Goal: Transaction & Acquisition: Purchase product/service

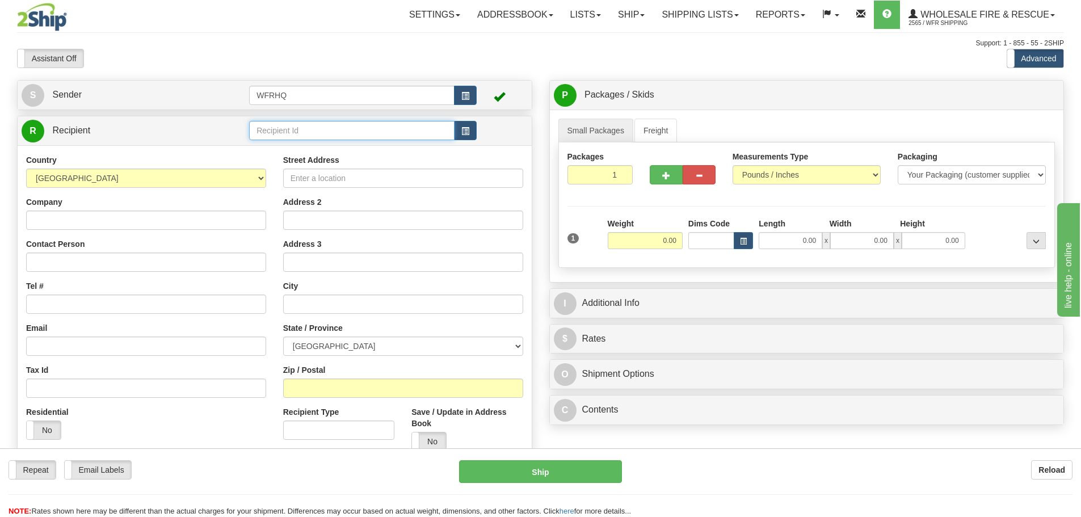
click at [291, 139] on input "text" at bounding box center [351, 130] width 205 height 19
click at [295, 154] on div "NORT3CAR" at bounding box center [350, 148] width 195 height 12
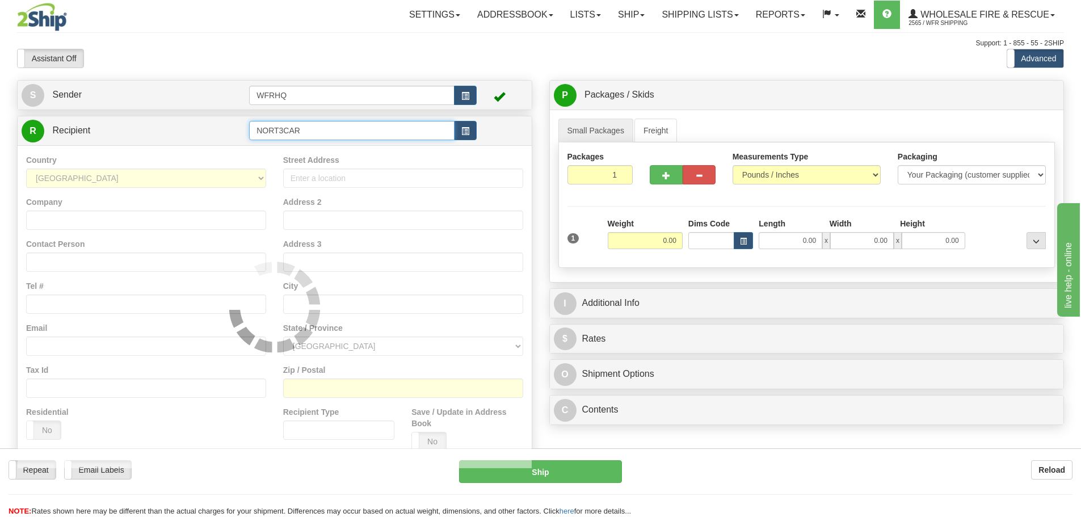
type input "NORT3CAR"
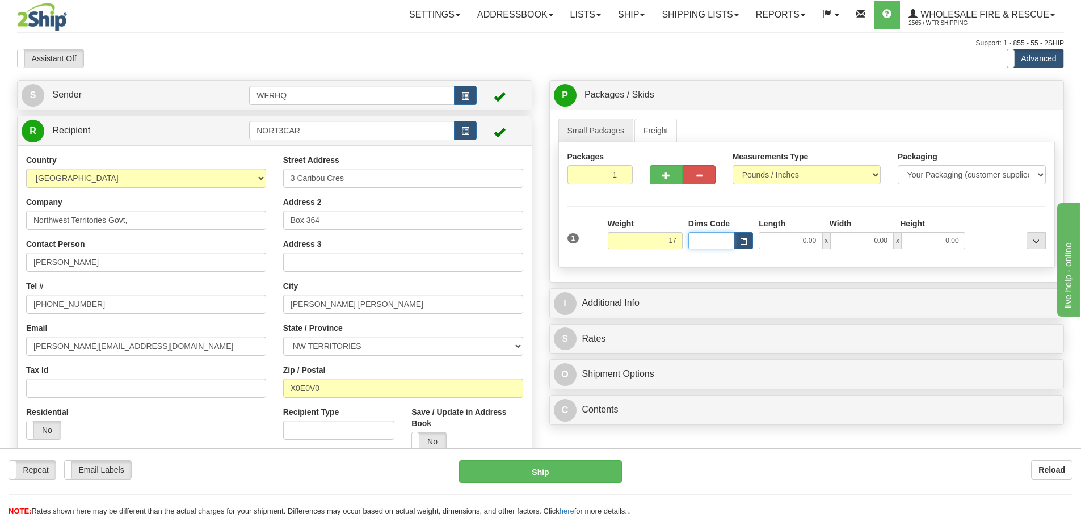
type input "17.00"
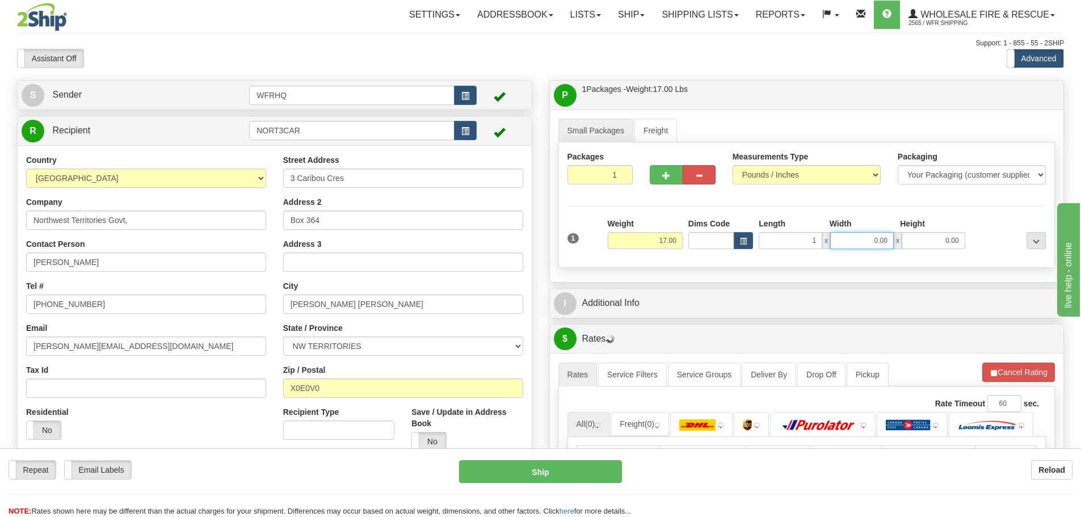
type input "1.00"
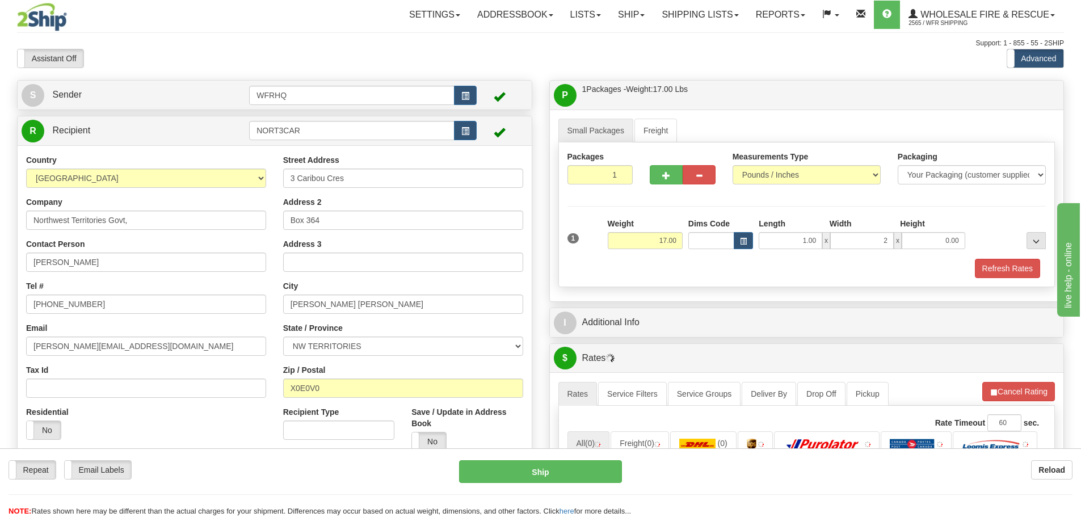
type input "2.00"
drag, startPoint x: 796, startPoint y: 228, endPoint x: 811, endPoint y: 232, distance: 16.0
click at [814, 229] on div "Length" at bounding box center [791, 225] width 70 height 14
drag, startPoint x: 803, startPoint y: 240, endPoint x: 849, endPoint y: 230, distance: 47.6
click at [849, 230] on div "Length Width Height 1.00 x 2.00 x 0.00" at bounding box center [862, 233] width 212 height 31
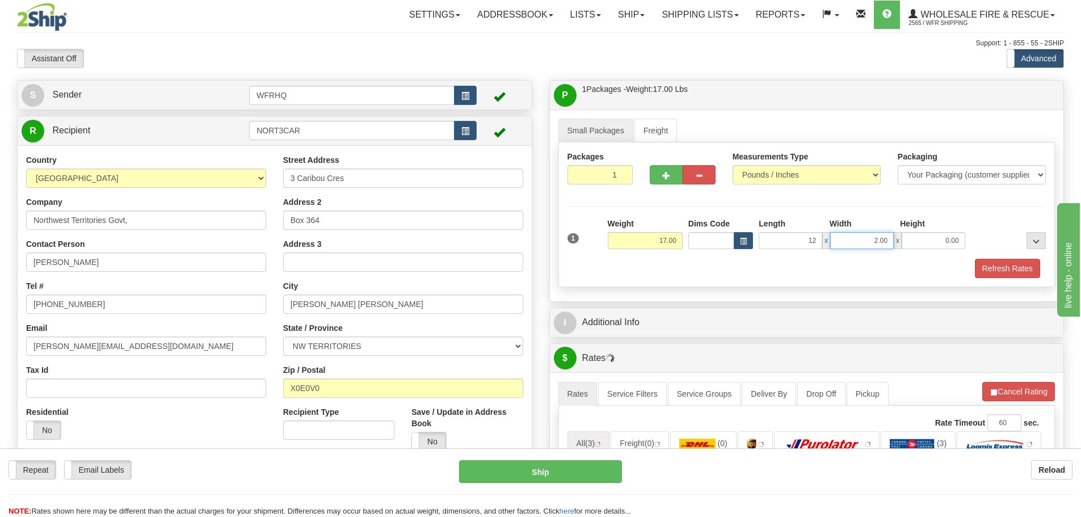
type input "12.00"
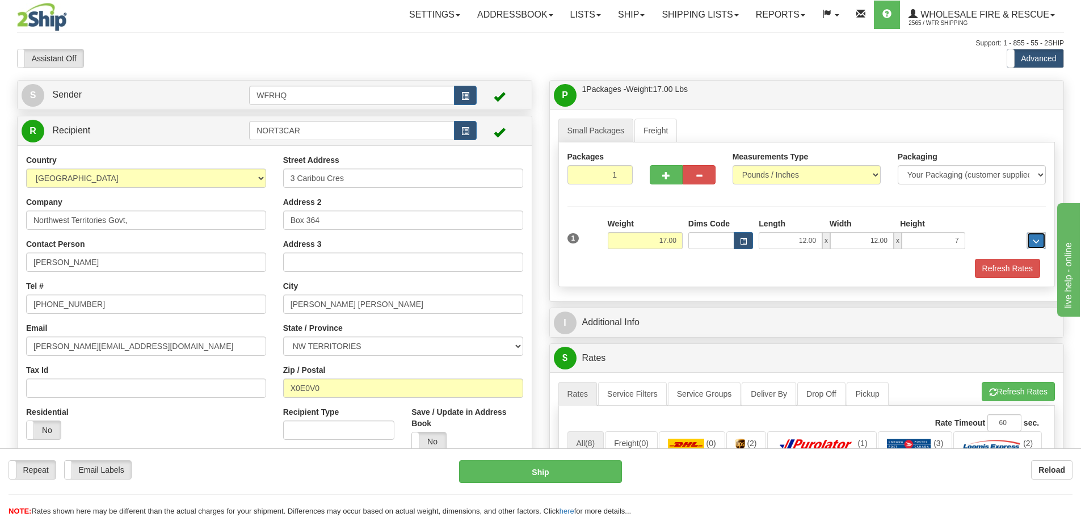
type input "7.00"
drag, startPoint x: 988, startPoint y: 274, endPoint x: 940, endPoint y: 292, distance: 50.3
click at [987, 274] on button "Refresh Rates" at bounding box center [1007, 268] width 65 height 19
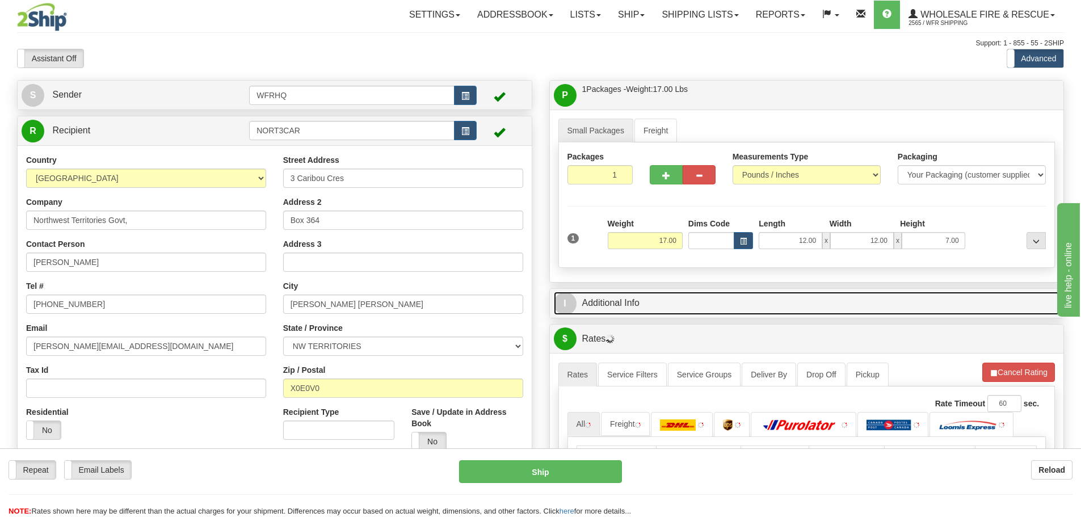
click at [715, 312] on link "I Additional Info" at bounding box center [807, 303] width 506 height 23
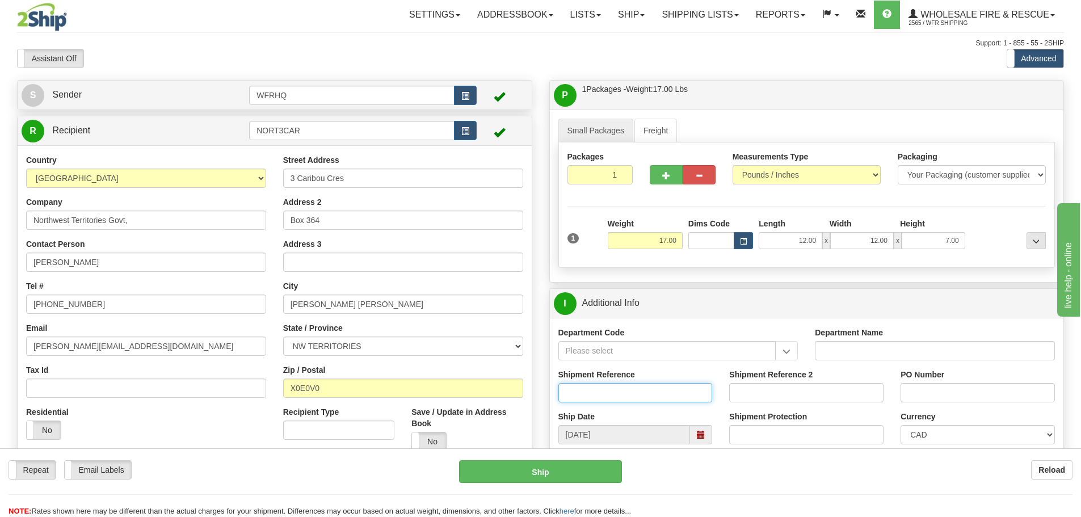
click at [606, 394] on input "Shipment Reference" at bounding box center [635, 392] width 154 height 19
type input "S45107-30487"
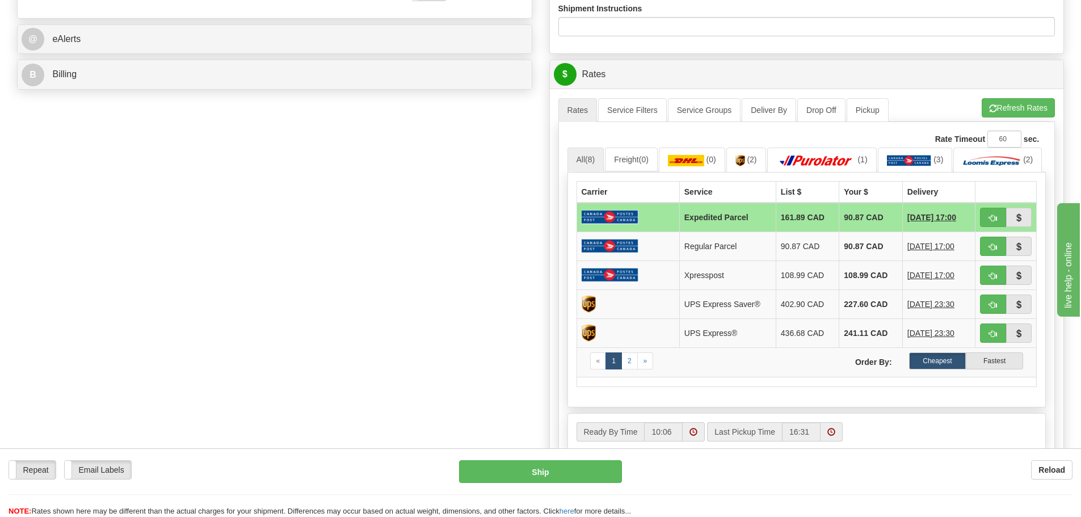
scroll to position [454, 0]
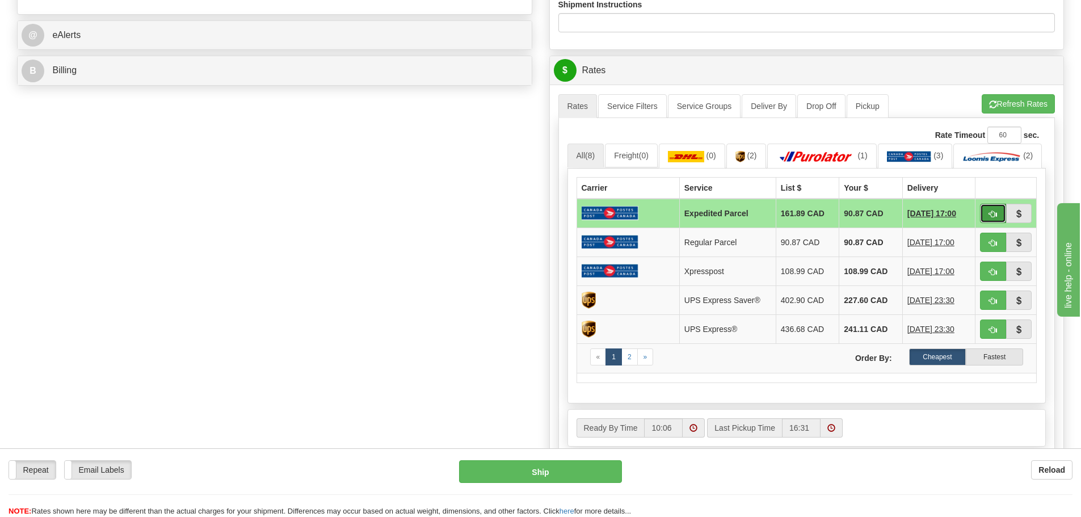
click at [988, 223] on button "button" at bounding box center [993, 213] width 26 height 19
type input "DOM.EP"
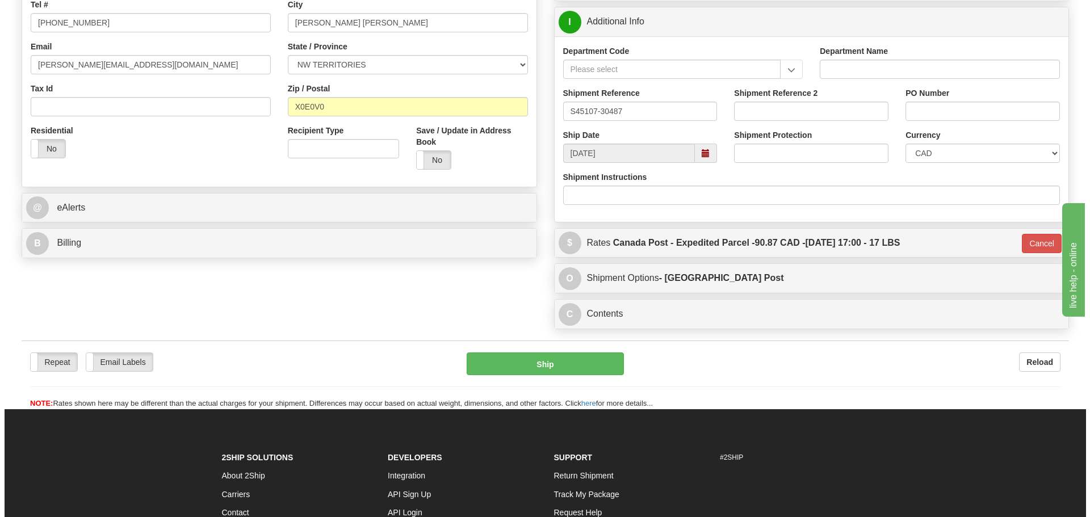
scroll to position [295, 0]
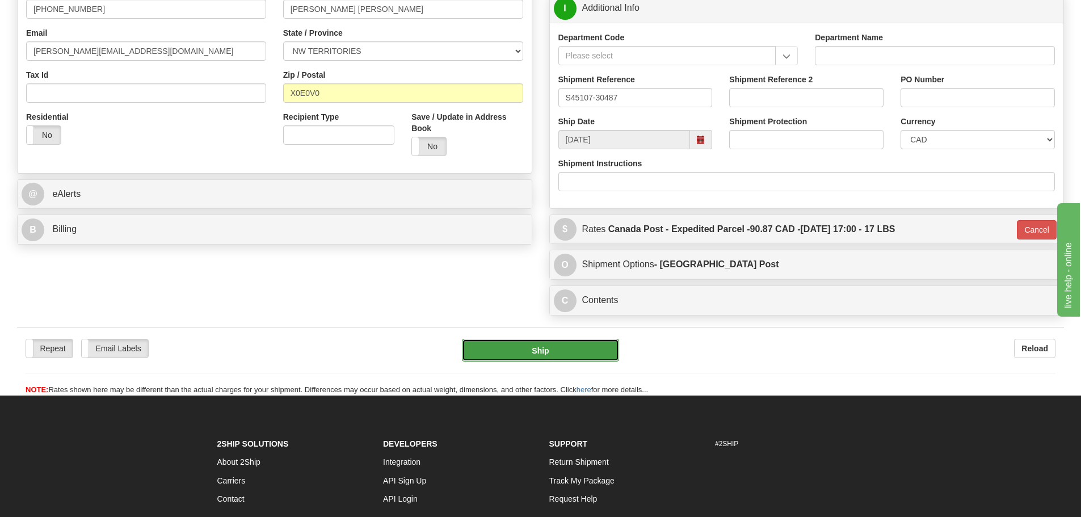
click at [595, 355] on button "Ship" at bounding box center [540, 350] width 157 height 23
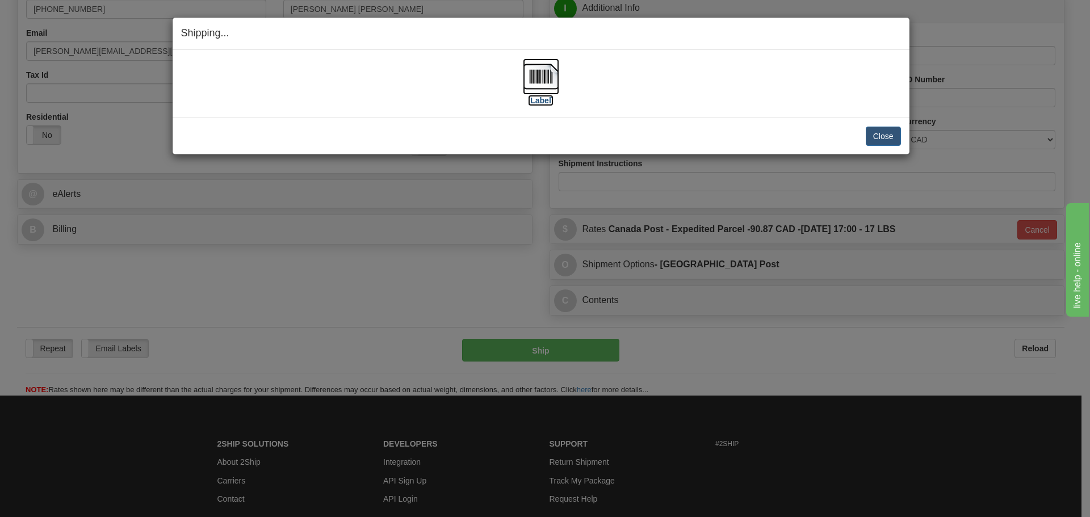
click at [543, 94] on link "[Label]" at bounding box center [541, 87] width 36 height 33
drag, startPoint x: 600, startPoint y: 85, endPoint x: 747, endPoint y: 124, distance: 151.4
click at [600, 86] on div "[Label]" at bounding box center [541, 83] width 720 height 51
click at [889, 144] on button "Close" at bounding box center [883, 136] width 35 height 19
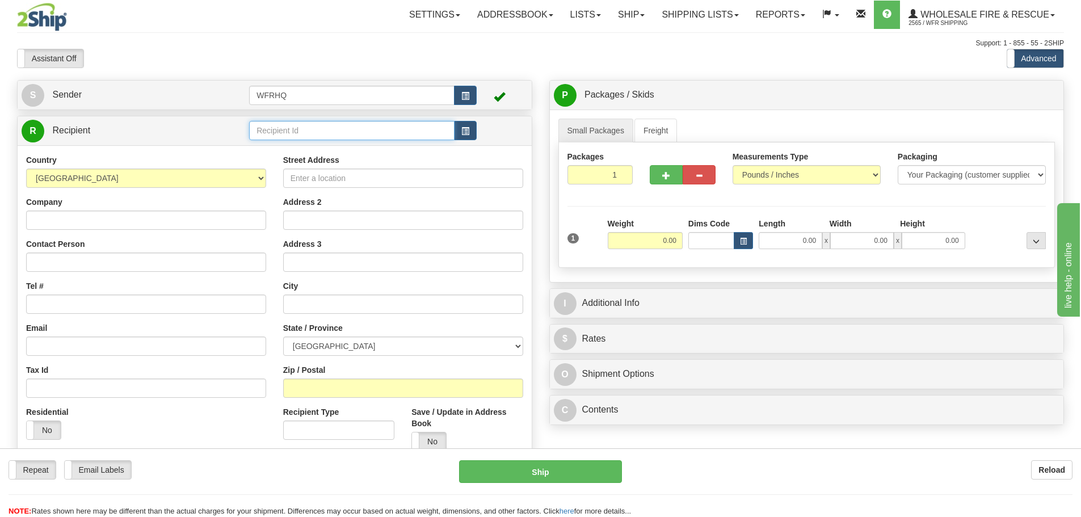
click at [331, 130] on input "text" at bounding box center [351, 130] width 205 height 19
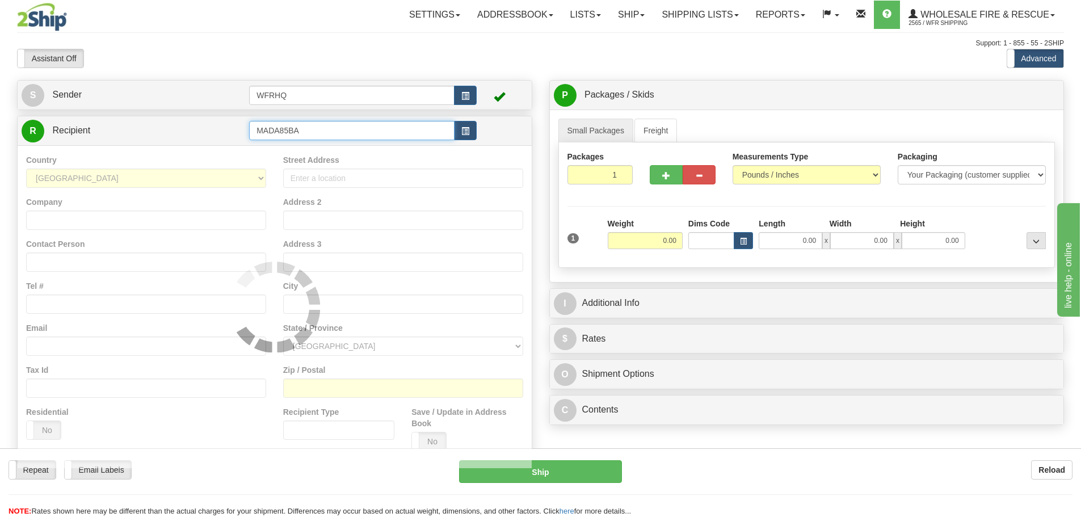
type input "MADA85BA"
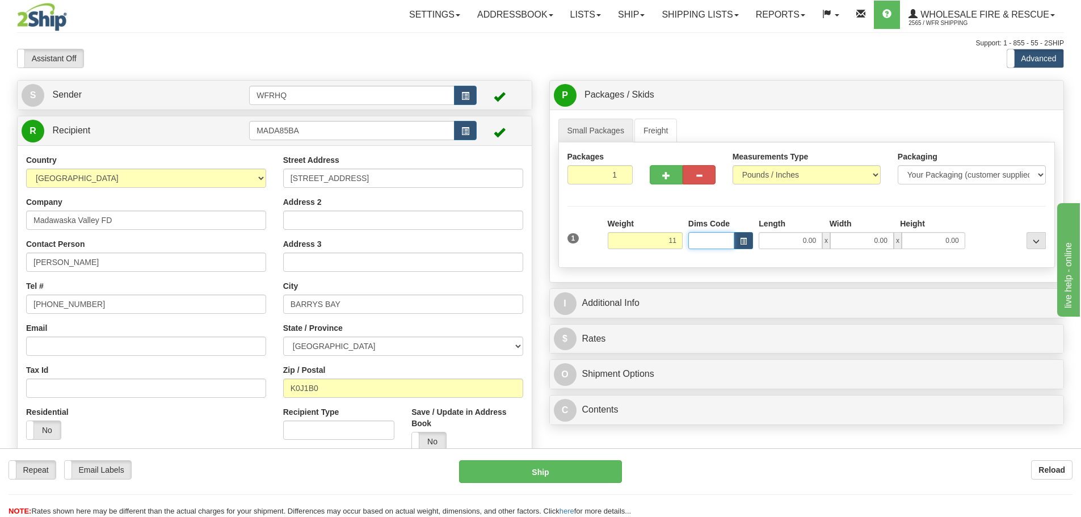
type input "11.00"
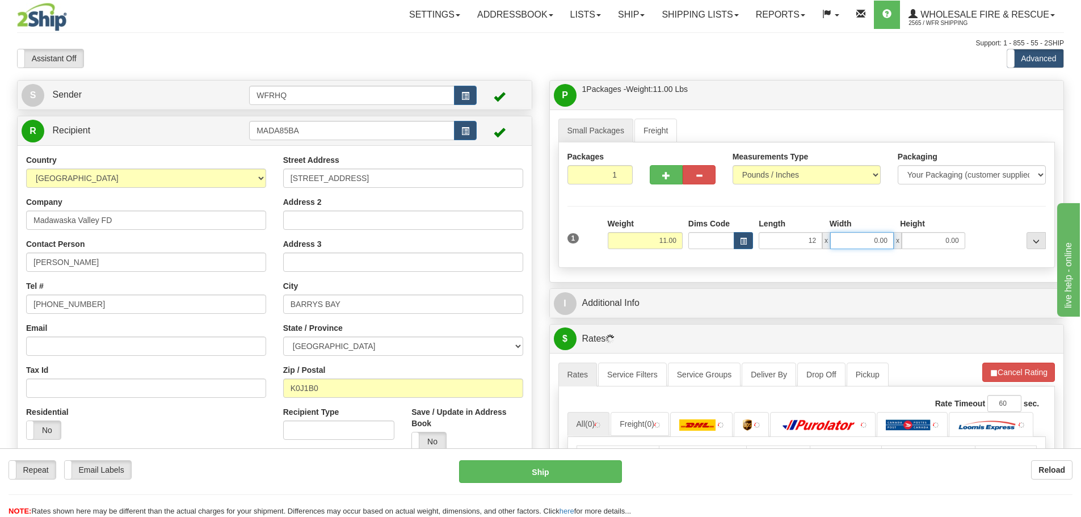
type input "12.00"
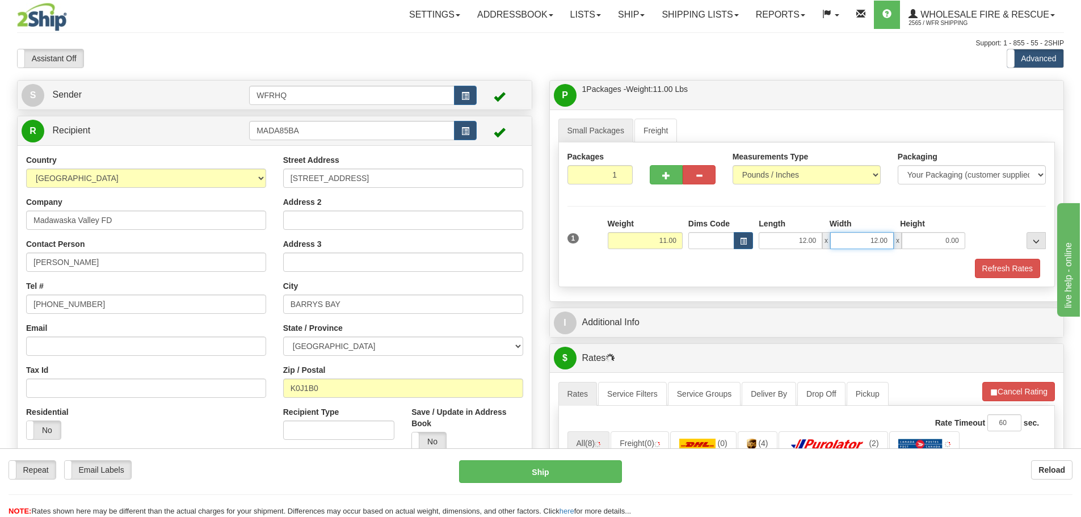
drag, startPoint x: 839, startPoint y: 242, endPoint x: 854, endPoint y: 242, distance: 14.8
click at [849, 241] on input "12.00" at bounding box center [862, 240] width 64 height 17
drag, startPoint x: 854, startPoint y: 242, endPoint x: 894, endPoint y: 236, distance: 40.1
click at [904, 238] on div "12.00 x 12.00 x 0.00" at bounding box center [862, 240] width 206 height 17
type input "9.00"
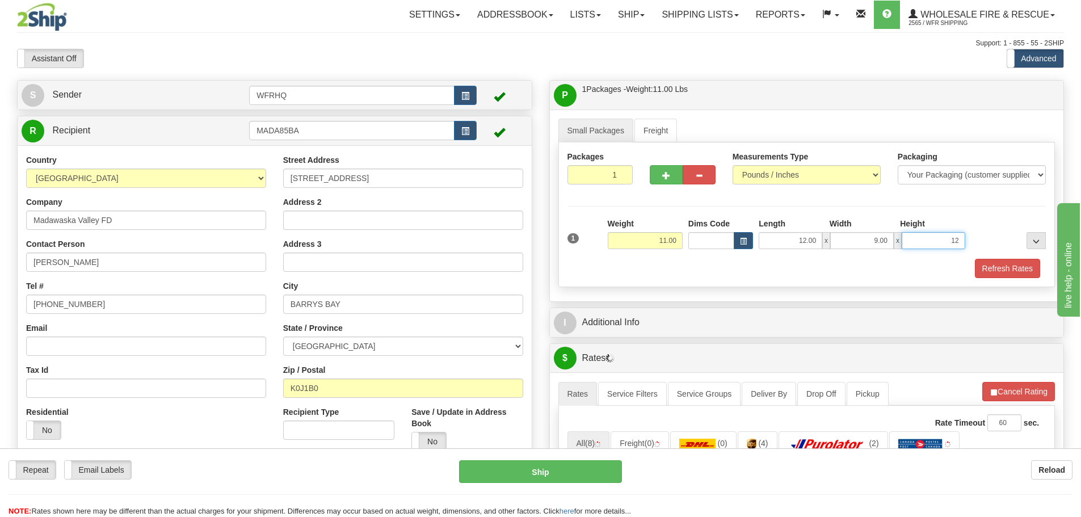
type input "12"
type input "12.00"
click at [1027, 267] on button "Refresh Rates" at bounding box center [1007, 268] width 65 height 19
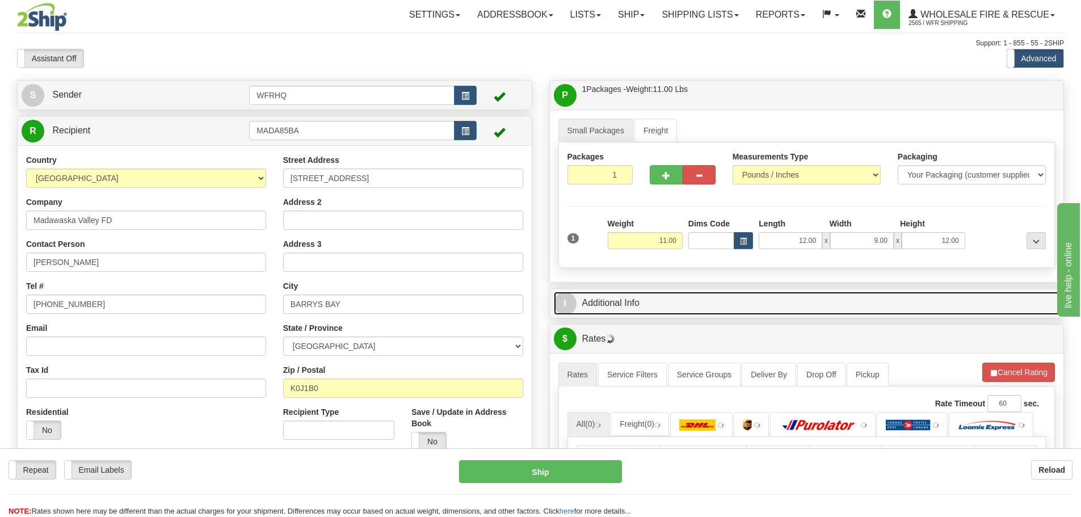
click at [739, 304] on link "I Additional Info" at bounding box center [807, 303] width 506 height 23
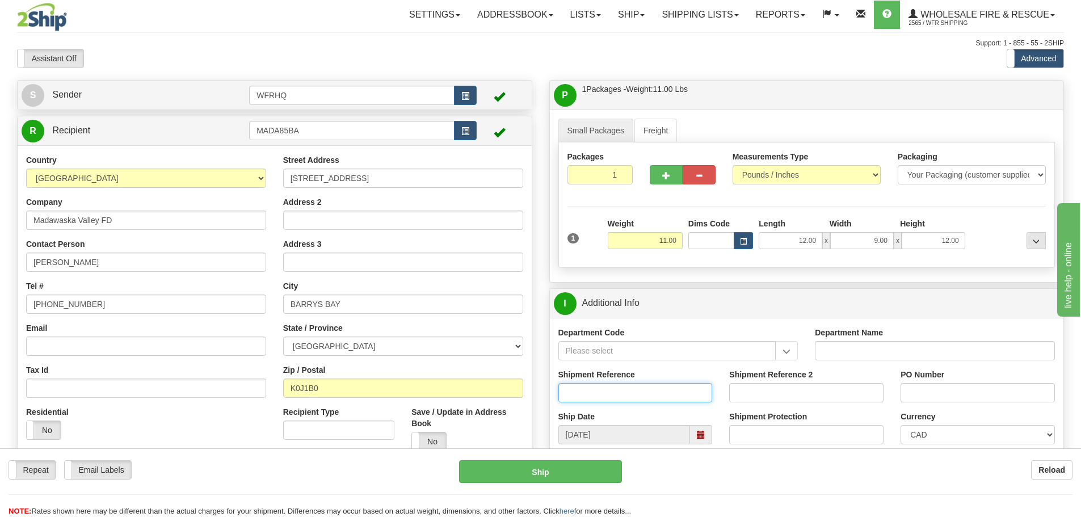
click at [587, 387] on input "Shipment Reference" at bounding box center [635, 392] width 154 height 19
type input "S46152-30483"
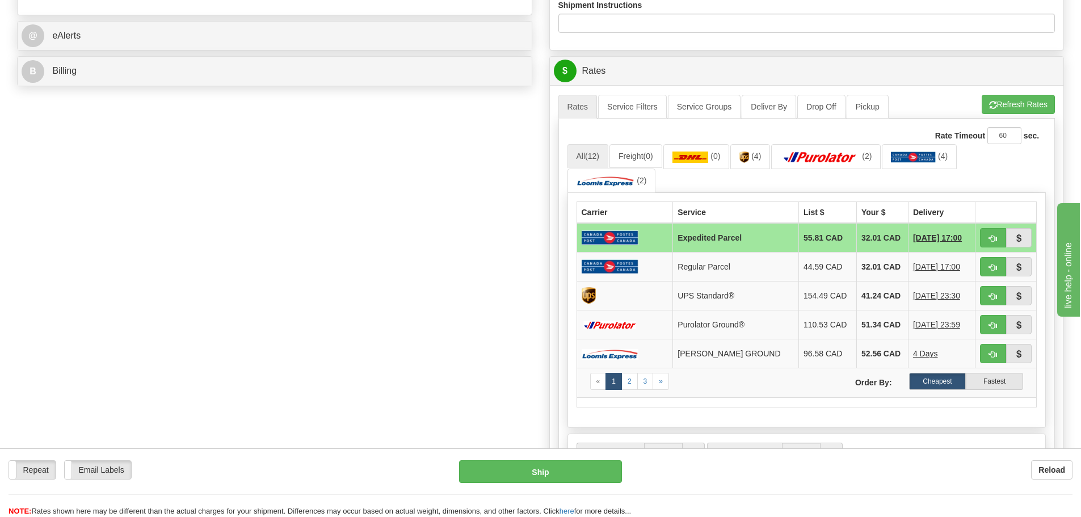
scroll to position [454, 0]
click at [986, 240] on button "button" at bounding box center [993, 237] width 26 height 19
type input "DOM.EP"
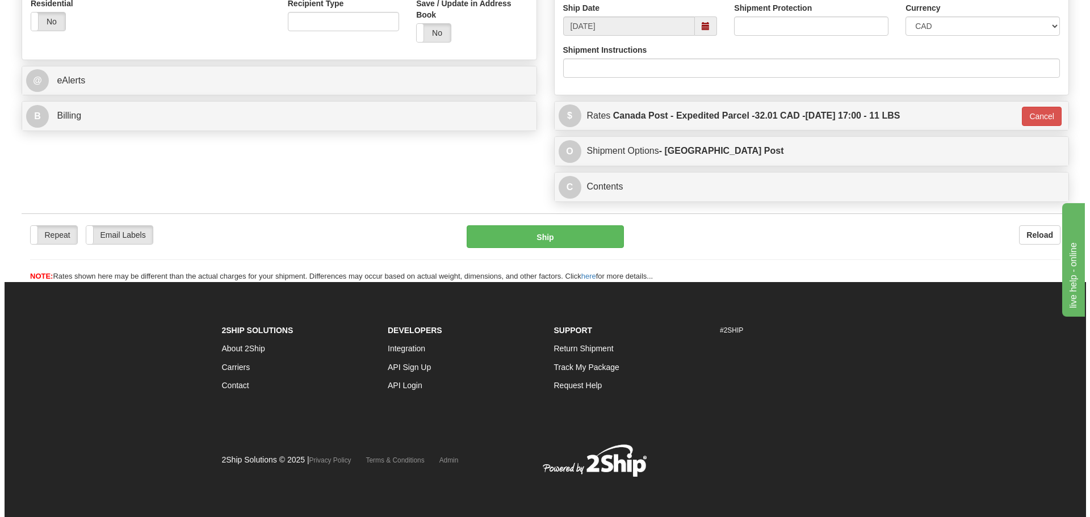
scroll to position [409, 0]
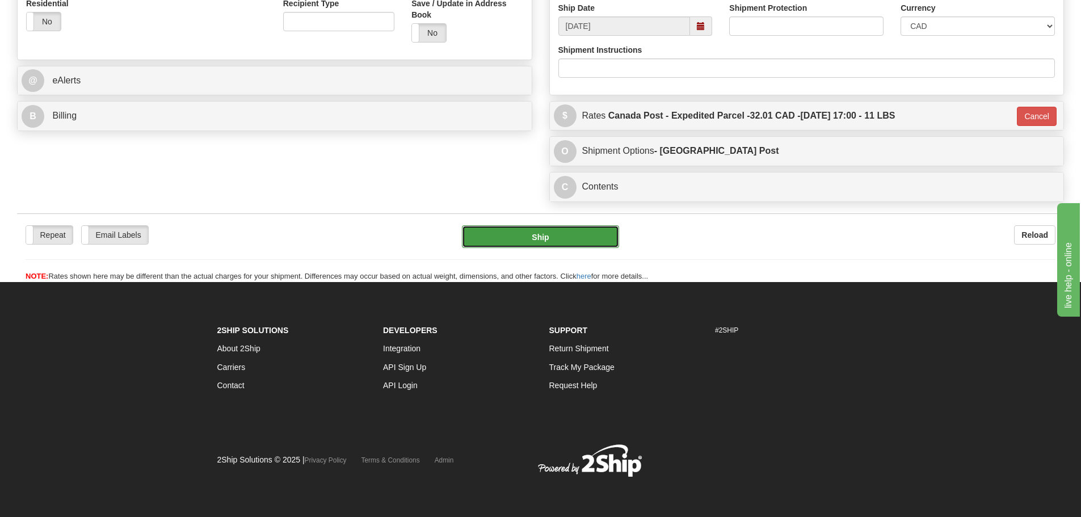
click at [591, 233] on button "Ship" at bounding box center [540, 236] width 157 height 23
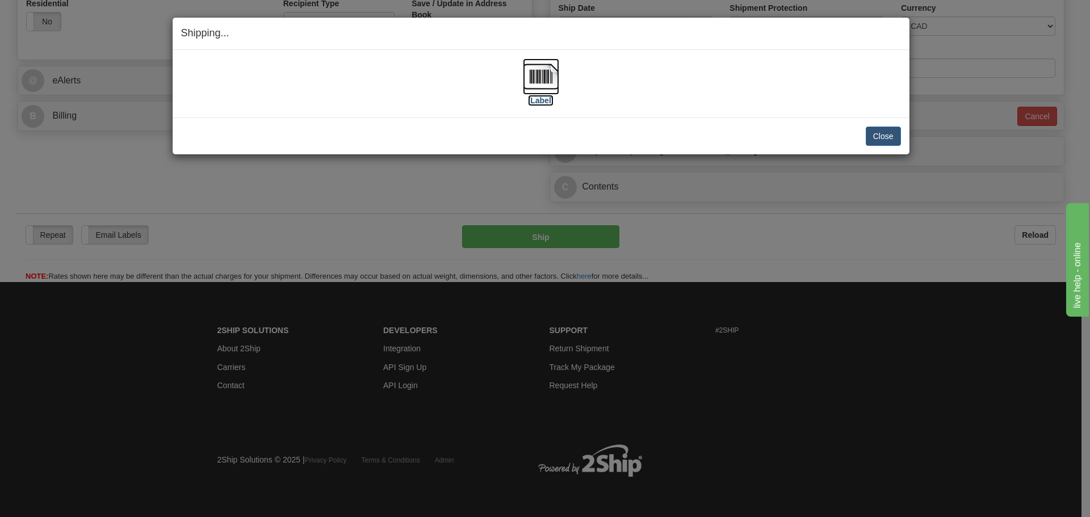
click at [547, 82] on img at bounding box center [541, 76] width 36 height 36
click at [881, 137] on button "Close" at bounding box center [883, 136] width 35 height 19
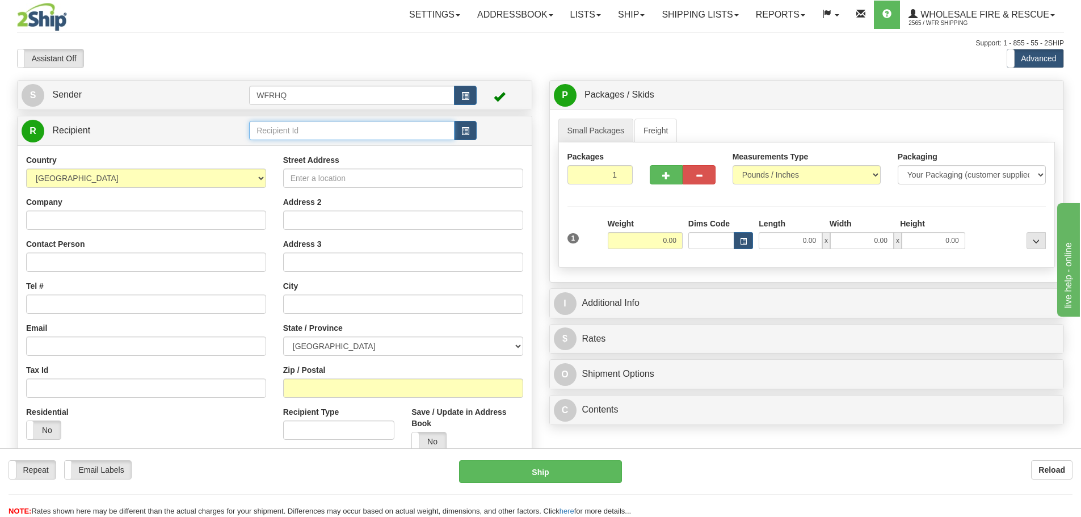
click at [271, 129] on input "text" at bounding box center [351, 130] width 205 height 19
click at [296, 148] on div "CARB440C" at bounding box center [350, 148] width 195 height 12
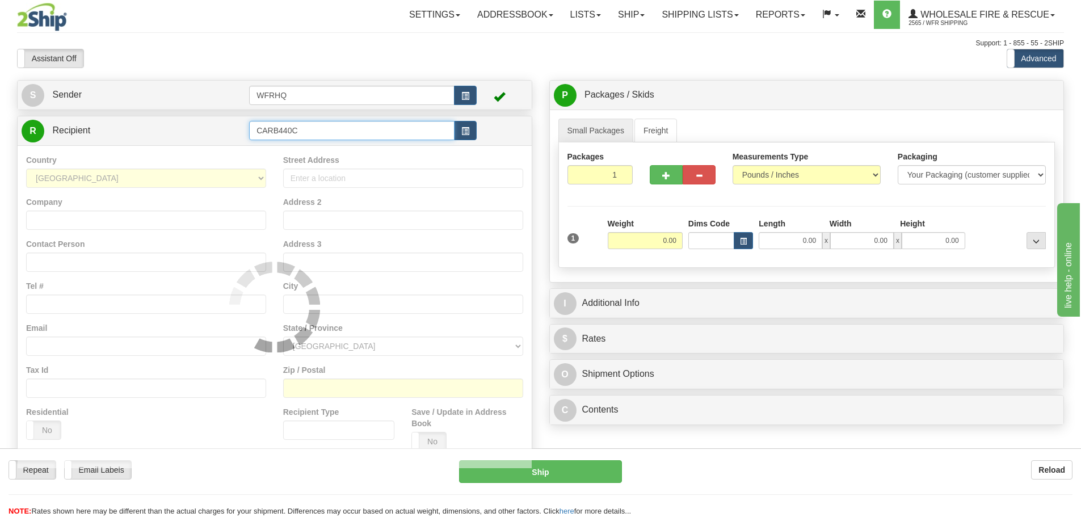
type input "CARB440C"
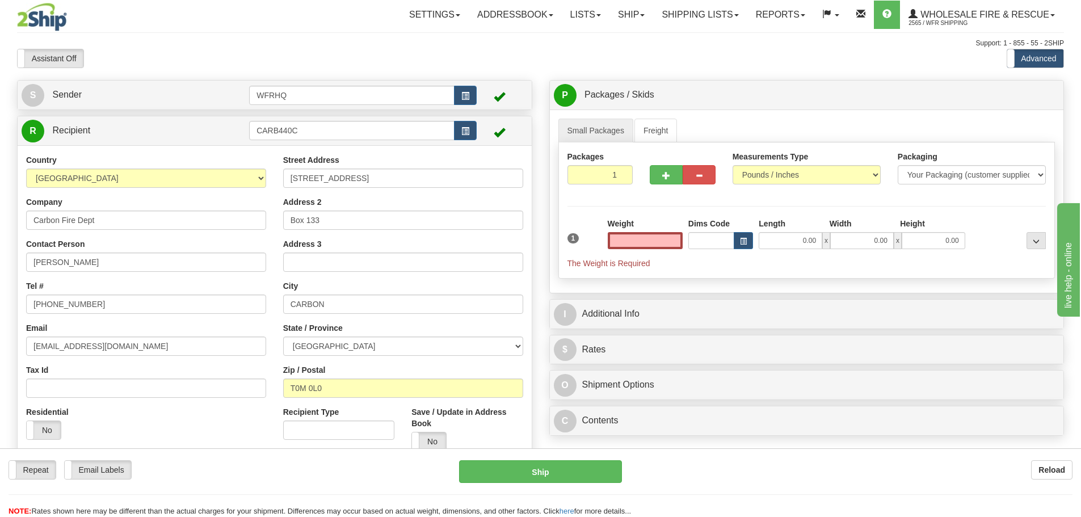
type input "0.00"
paste input "Clyde McCallum"
drag, startPoint x: 83, startPoint y: 260, endPoint x: -24, endPoint y: 267, distance: 107.5
click at [0, 267] on html "Training Course Close Toggle navigation Settings Shipping Preferences New Sende…" at bounding box center [540, 258] width 1081 height 517
type input "Clyde McCallum"
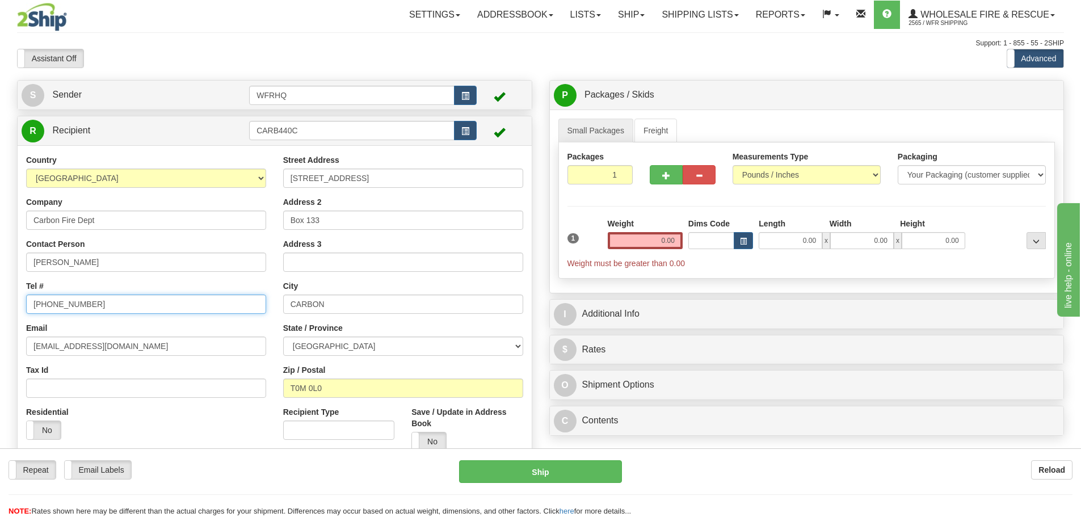
paste input "204-725-7699"
drag, startPoint x: 98, startPoint y: 305, endPoint x: 129, endPoint y: 291, distance: 34.3
click at [0, 303] on html "Training Course Close Toggle navigation Settings Shipping Preferences New Sende…" at bounding box center [540, 258] width 1081 height 517
type input "204-725-7699"
drag, startPoint x: 644, startPoint y: 241, endPoint x: 619, endPoint y: 188, distance: 57.6
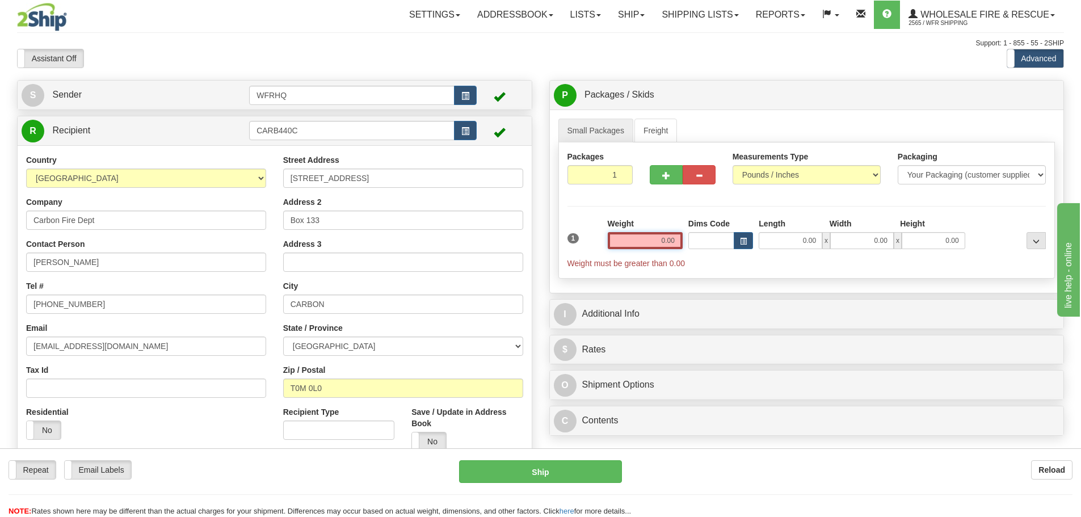
click at [644, 240] on input "0.00" at bounding box center [645, 240] width 75 height 17
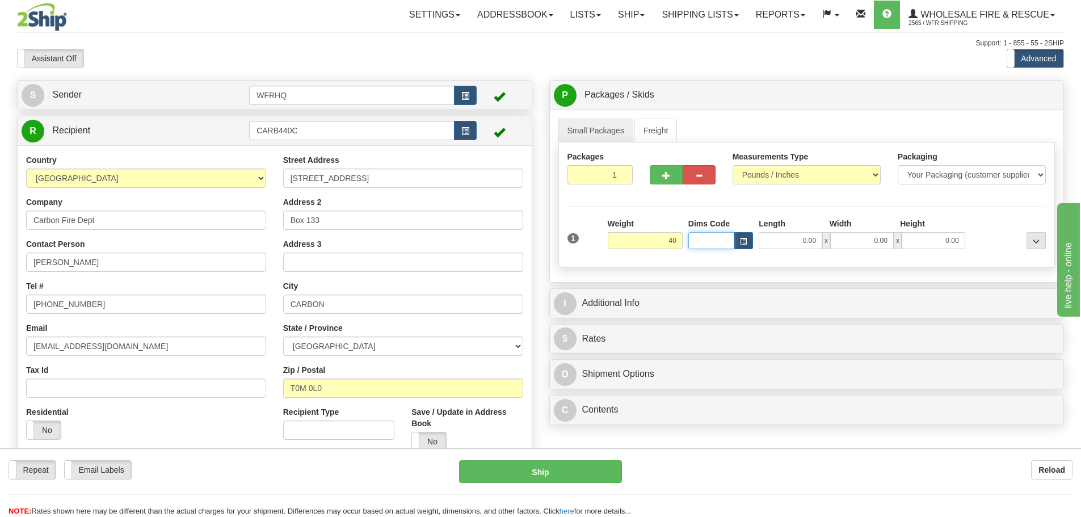
type input "40.00"
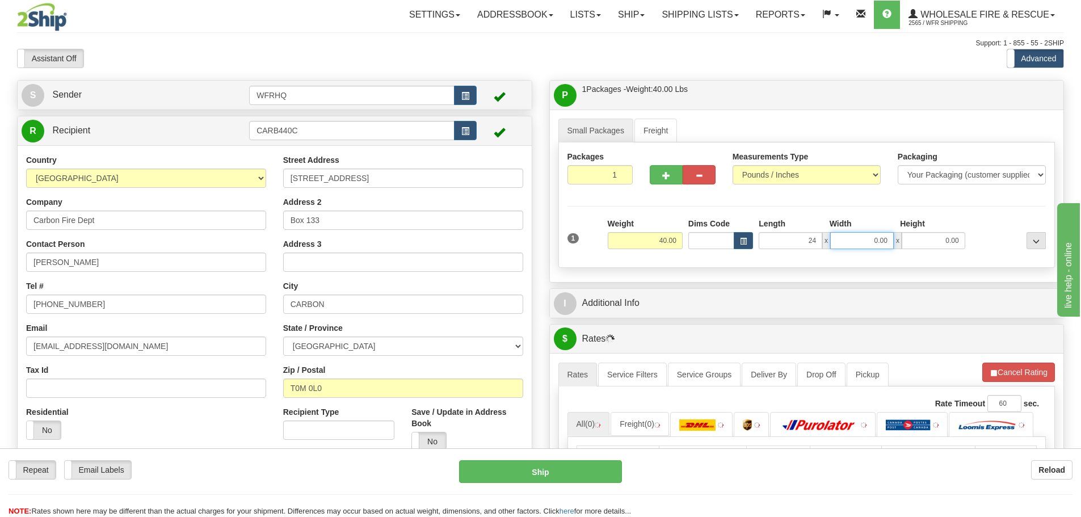
type input "24.00"
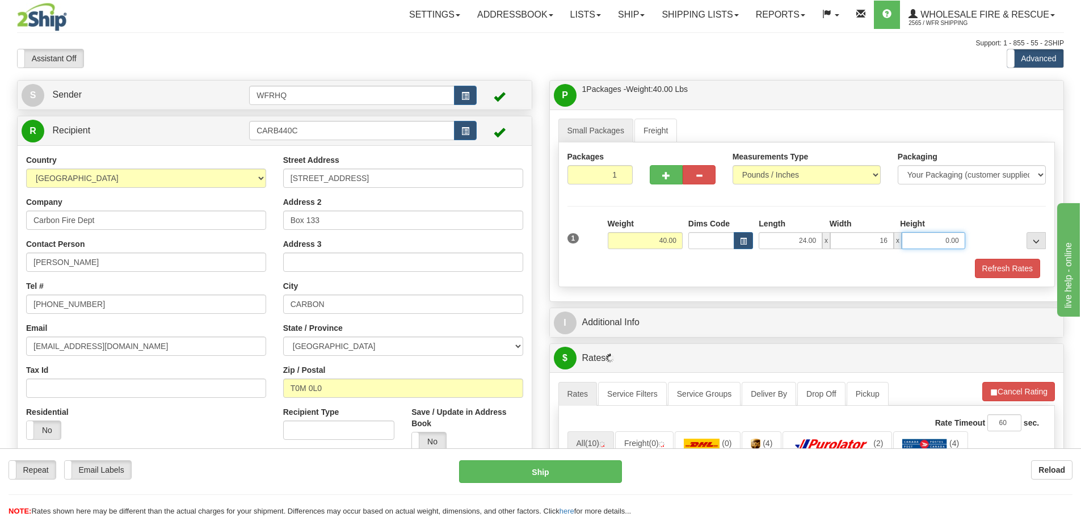
type input "16.00"
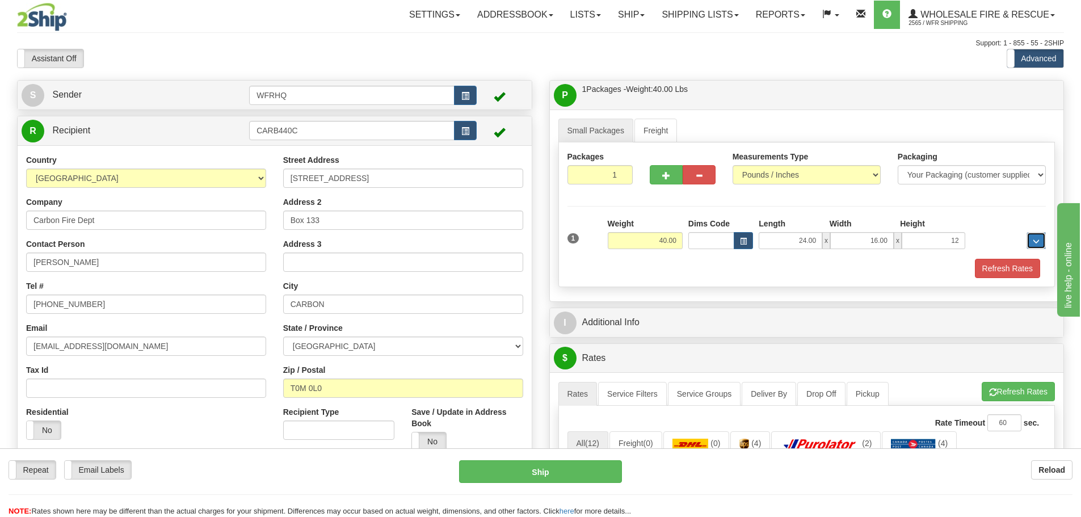
type input "12.00"
click at [667, 177] on span "button" at bounding box center [666, 175] width 8 height 7
radio input "true"
type input "2"
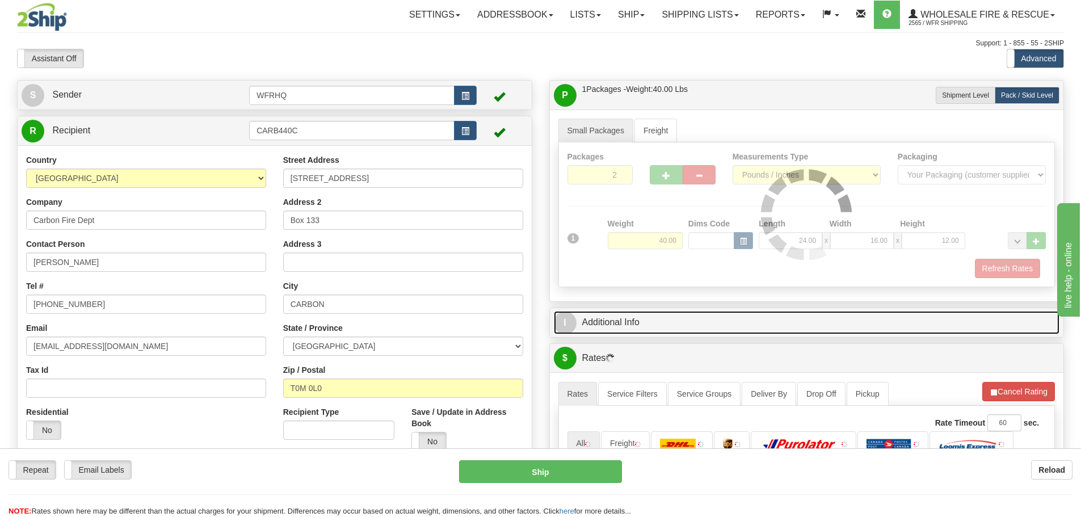
click at [665, 332] on link "I Additional Info" at bounding box center [807, 322] width 506 height 23
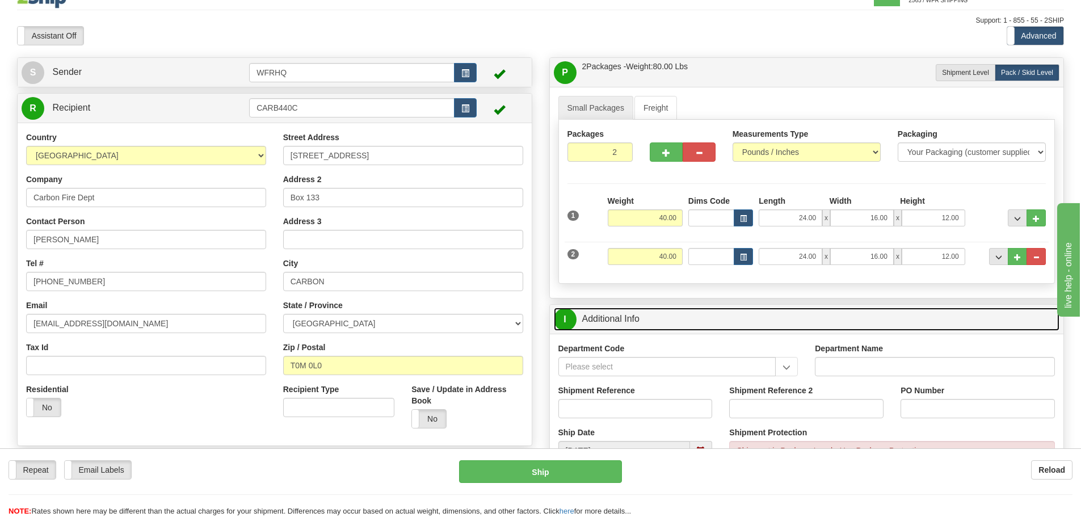
scroll to position [57, 0]
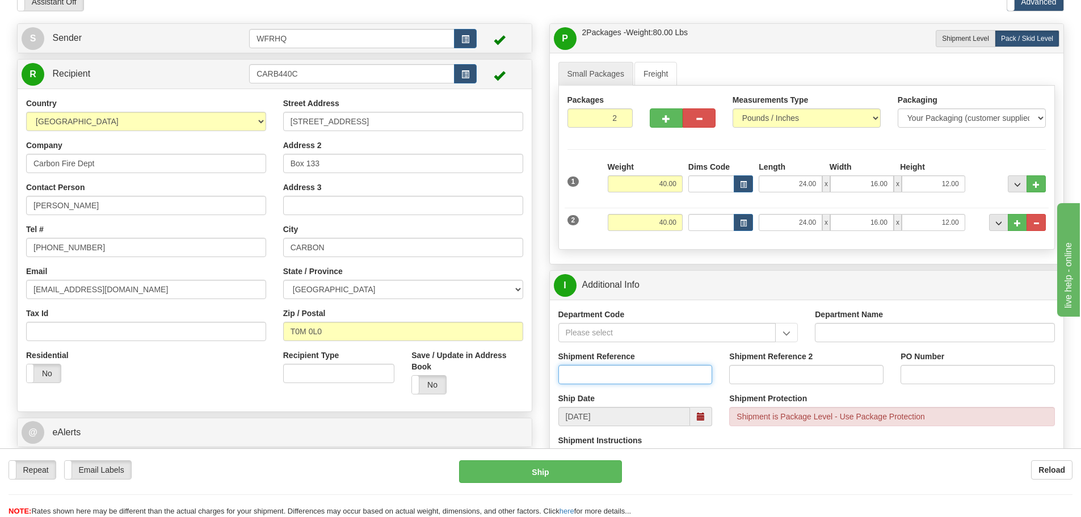
click at [605, 377] on input "Shipment Reference" at bounding box center [635, 374] width 154 height 19
type input "S46153-30482"
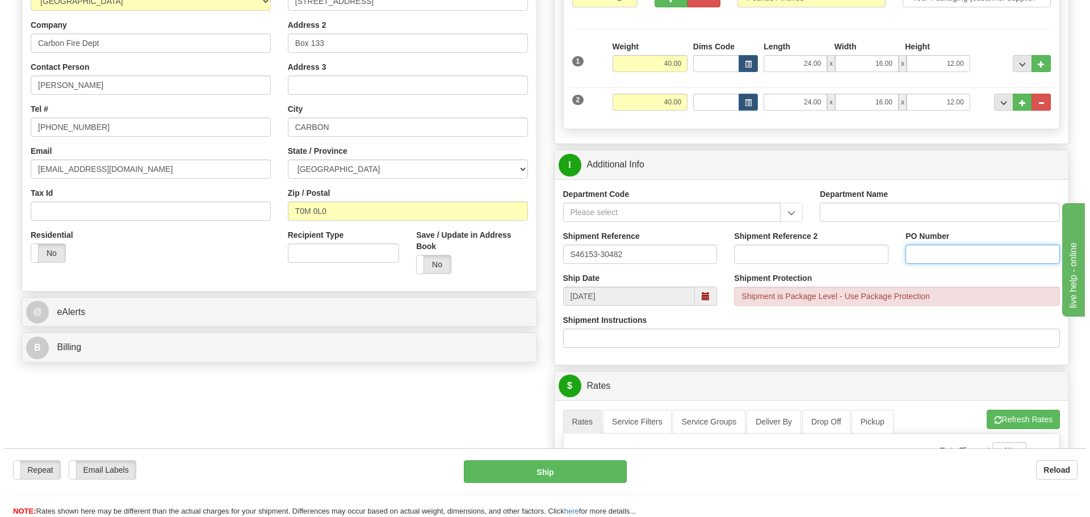
scroll to position [397, 0]
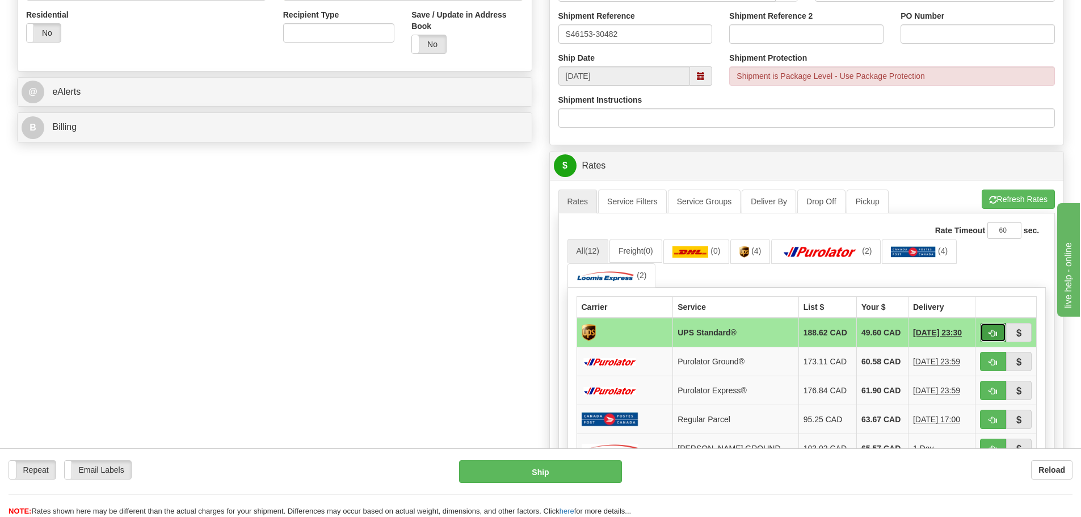
click at [992, 331] on span "button" at bounding box center [993, 333] width 8 height 7
type input "11"
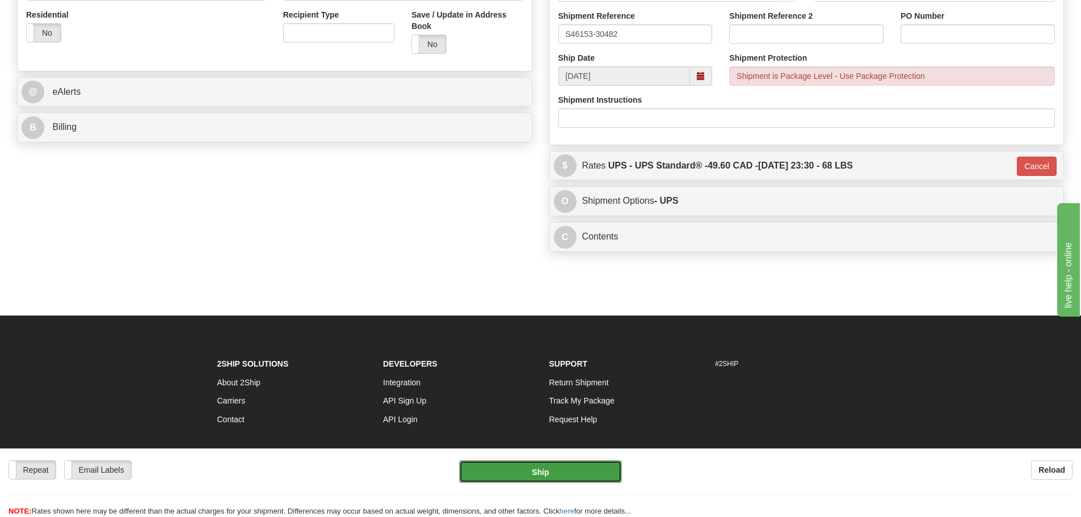
click at [562, 465] on button "Ship" at bounding box center [540, 471] width 163 height 23
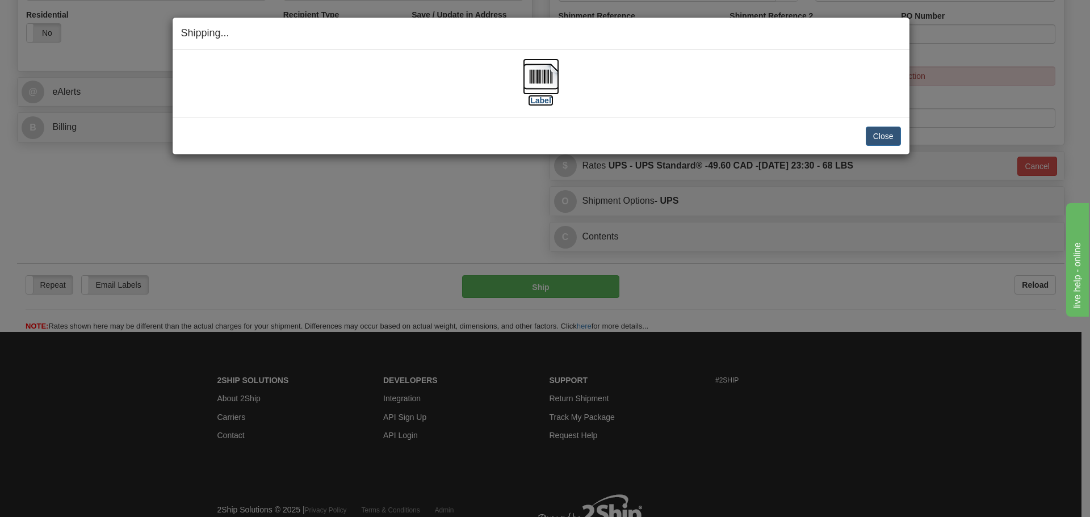
click at [536, 88] on img at bounding box center [541, 76] width 36 height 36
